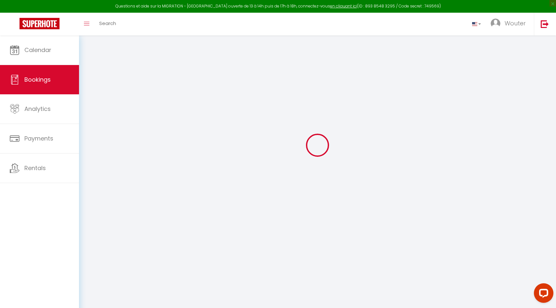
select select
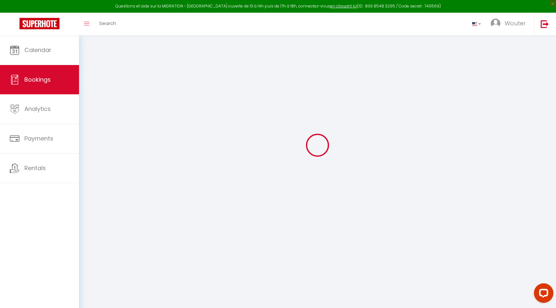
select select
checkbox input "false"
select select
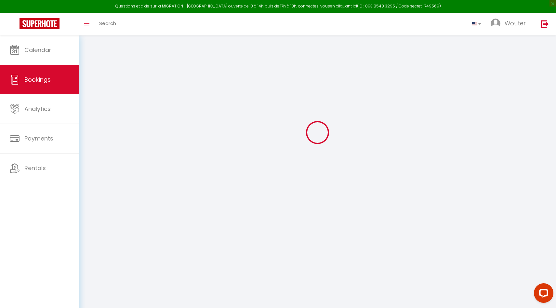
select select
checkbox input "false"
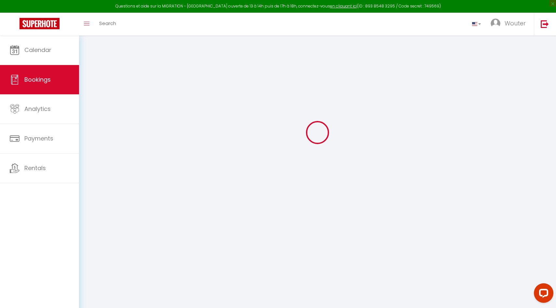
select select
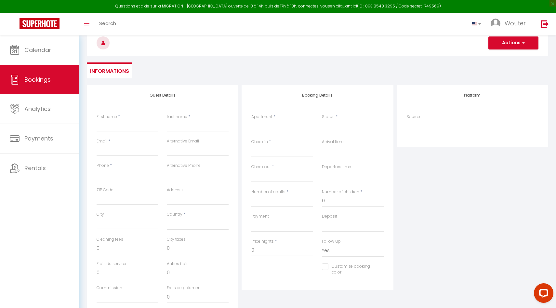
select select
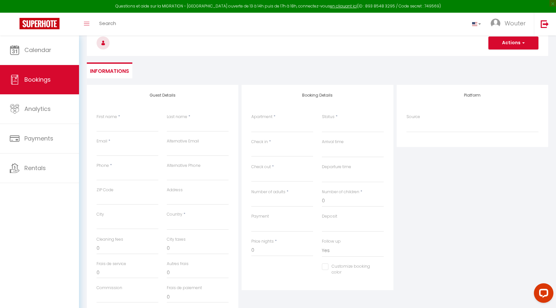
checkbox input "false"
select select
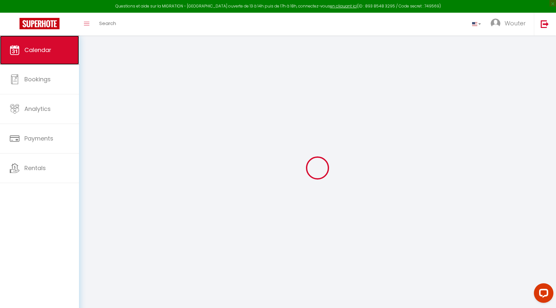
click at [59, 56] on link "Calendar" at bounding box center [39, 49] width 79 height 29
select select
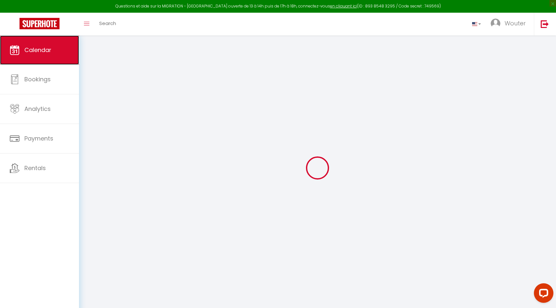
select select
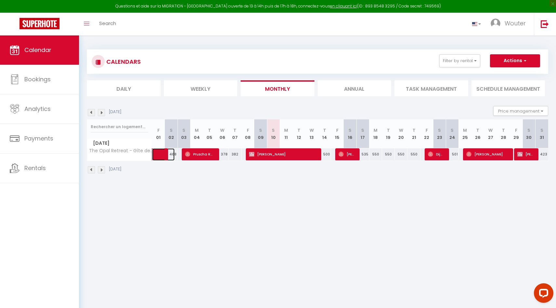
click at [153, 153] on link at bounding box center [158, 154] width 13 height 12
select select "OK"
select select "KO"
select select "1"
select select "0"
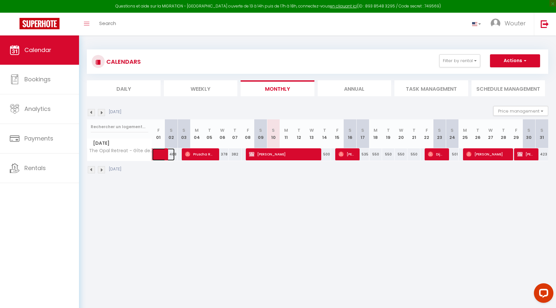
select select "1"
select select
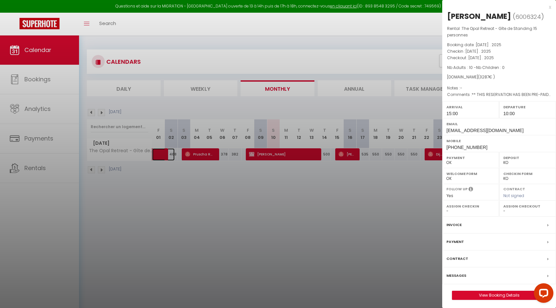
select select "30926"
select select "41812"
click at [547, 224] on icon at bounding box center [547, 225] width 1 height 4
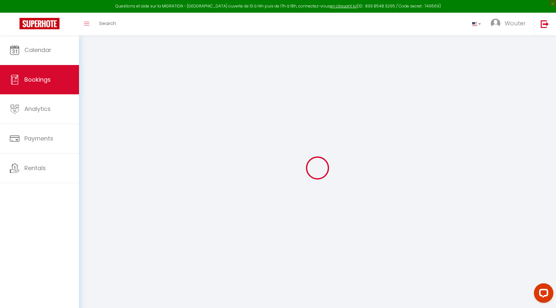
select select "cleaning"
select select "other"
select select "taxes"
select select
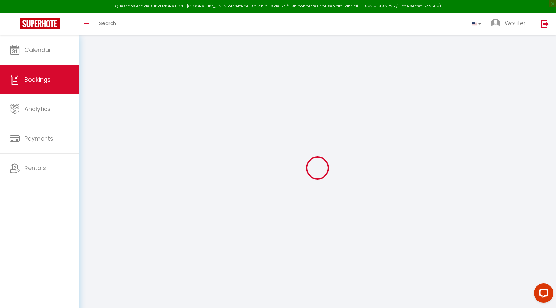
checkbox input "false"
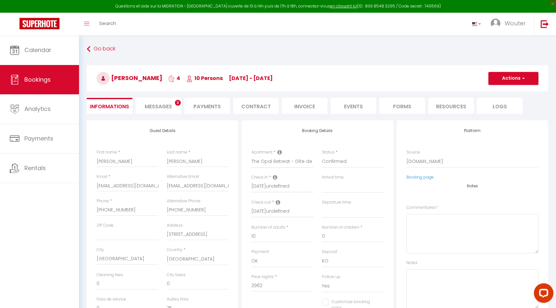
select select
checkbox input "false"
type textarea "** THIS RESERVATION HAS BEEN PRE-PAID ** BOOKING NOTE : Payment charge is EUR 4…"
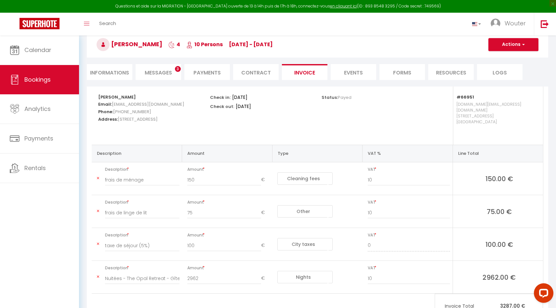
scroll to position [58, 0]
